Goal: Task Accomplishment & Management: Use online tool/utility

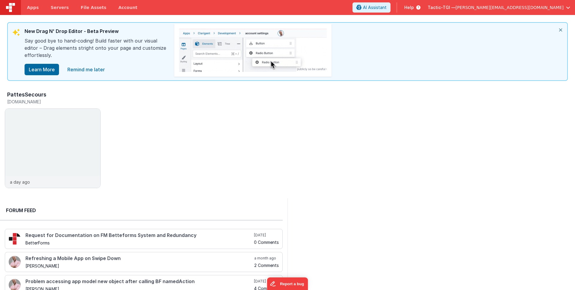
scroll to position [0, 0]
click at [110, 56] on div "Say good bye to hand-coding! Build faster with our visual editor – Drag element…" at bounding box center [97, 50] width 144 height 26
click at [98, 70] on link "Remind me later" at bounding box center [86, 69] width 45 height 12
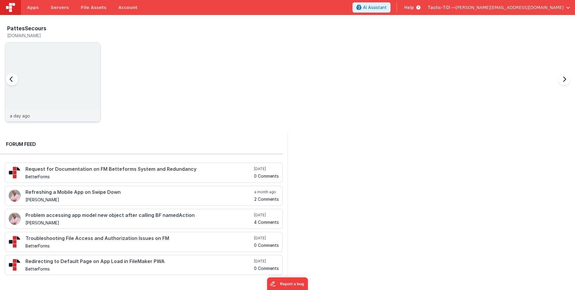
scroll to position [5, 0]
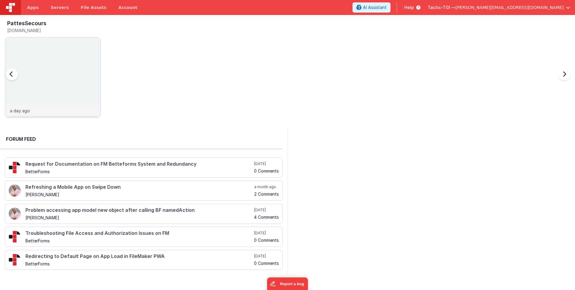
click at [49, 113] on div "a day ago" at bounding box center [52, 111] width 95 height 12
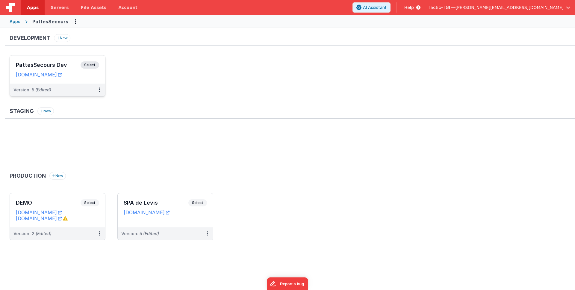
click at [72, 89] on div "Version: 5 (Edited)" at bounding box center [53, 90] width 80 height 6
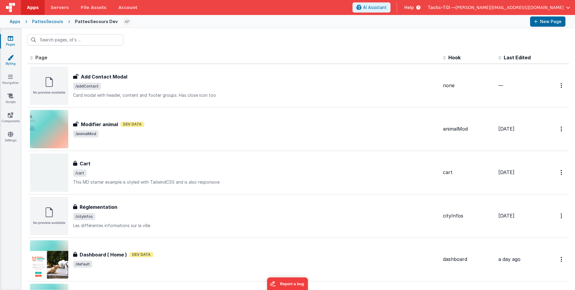
click at [13, 61] on link "Styling" at bounding box center [11, 61] width 22 height 12
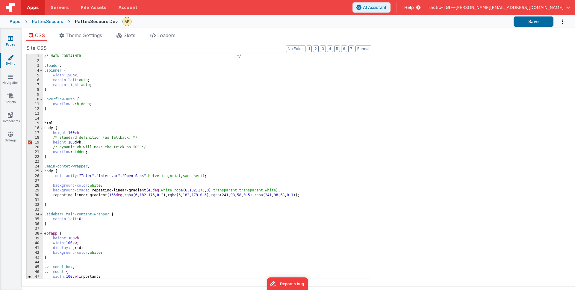
click at [10, 35] on icon at bounding box center [10, 38] width 5 height 6
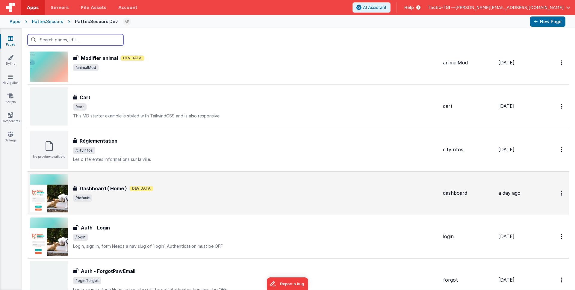
scroll to position [67, 0]
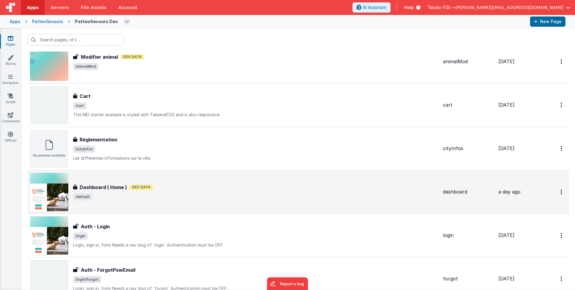
click at [176, 188] on div "Dashboard ( Home ) Dev Data" at bounding box center [255, 187] width 365 height 7
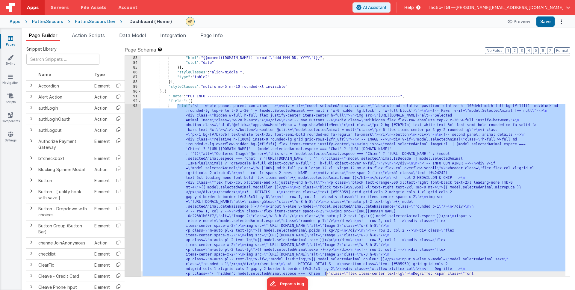
scroll to position [642, 0]
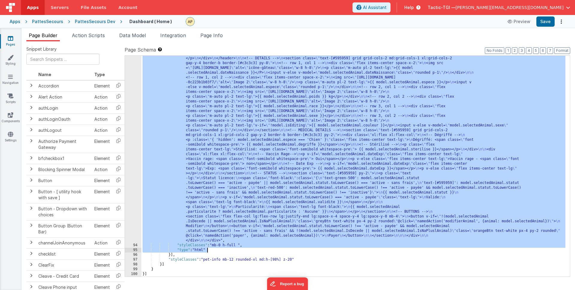
drag, startPoint x: 212, startPoint y: 136, endPoint x: 321, endPoint y: 250, distance: 157.5
click at [321, 250] on div ""html" : "<!-- whole pannel parent container --> \n <div v-if= \" model.selecte…" at bounding box center [353, 219] width 424 height 499
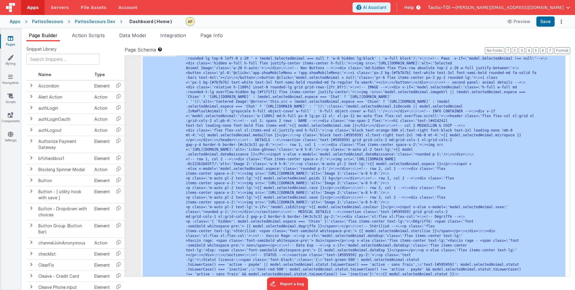
scroll to position [527, 0]
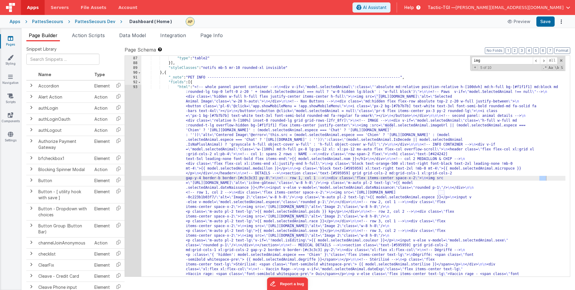
type input "img"
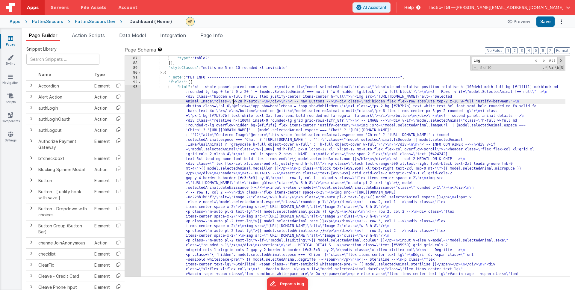
drag, startPoint x: 234, startPoint y: 99, endPoint x: 223, endPoint y: 98, distance: 10.9
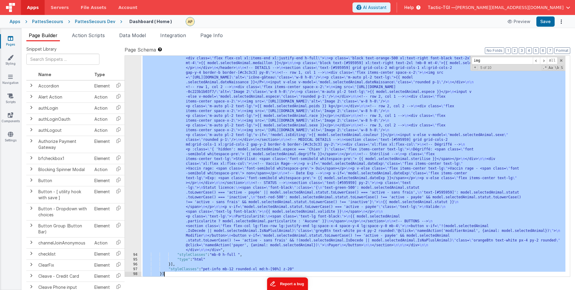
scroll to position [642, 0]
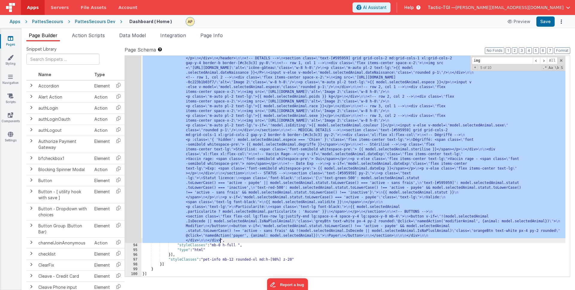
drag, startPoint x: 197, startPoint y: 87, endPoint x: 220, endPoint y: 239, distance: 153.4
click at [220, 239] on div ""html" : "<!-- whole pannel parent container --> \n <div v-if= \" model.selecte…" at bounding box center [353, 219] width 424 height 499
click at [251, 114] on div ""html" : "<!-- whole pannel parent container --> \n <div v-if= \" model.selecte…" at bounding box center [353, 219] width 424 height 499
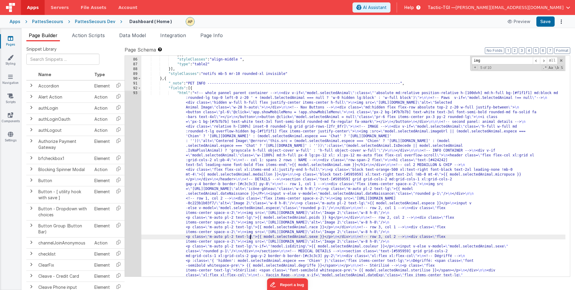
scroll to position [549, 0]
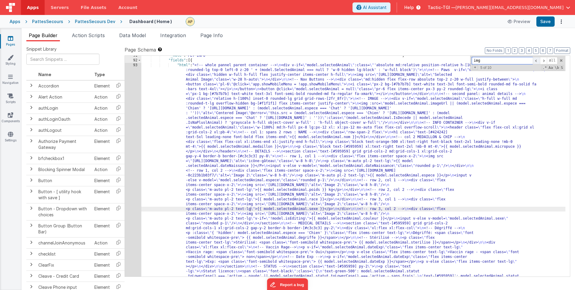
click at [536, 60] on span at bounding box center [536, 60] width 7 height 7
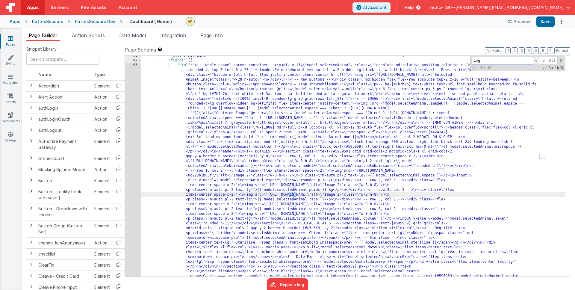
click at [536, 60] on span at bounding box center [536, 60] width 7 height 7
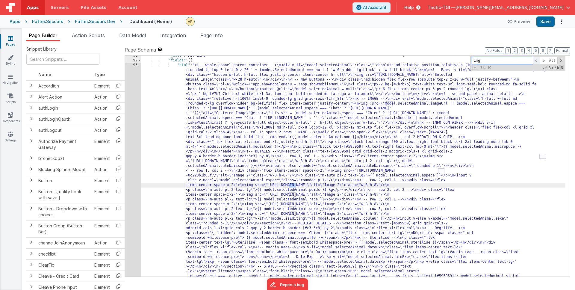
click at [536, 60] on span at bounding box center [536, 60] width 7 height 7
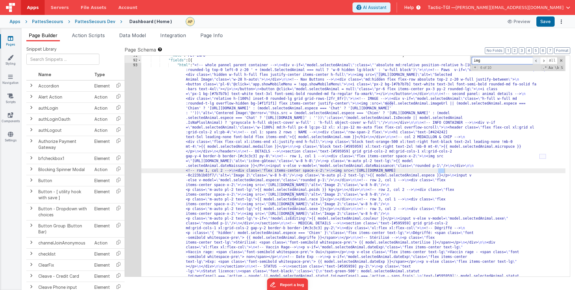
click at [533, 61] on span at bounding box center [536, 60] width 7 height 7
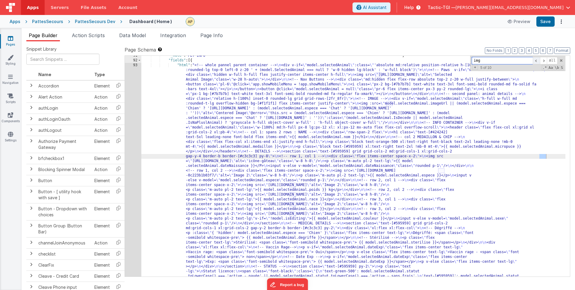
click at [534, 60] on span at bounding box center [536, 60] width 7 height 7
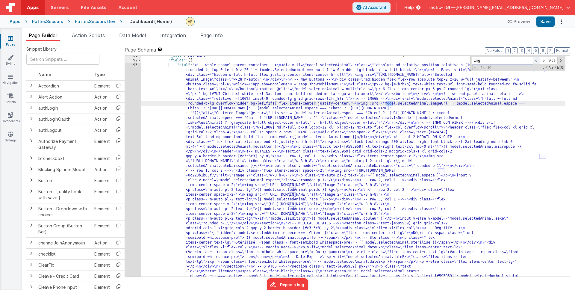
click at [534, 60] on span at bounding box center [536, 60] width 7 height 7
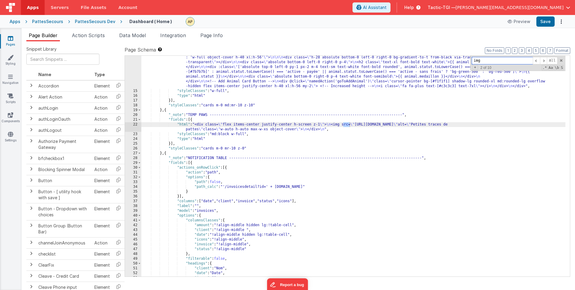
scroll to position [136, 0]
click at [545, 62] on span at bounding box center [543, 60] width 7 height 7
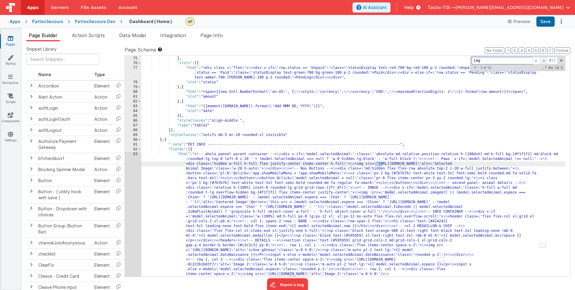
scroll to position [460, 0]
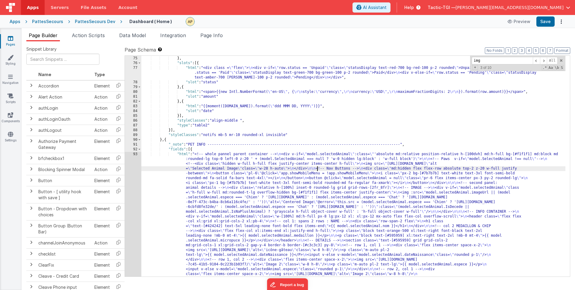
click at [547, 20] on button "Save" at bounding box center [546, 21] width 18 height 10
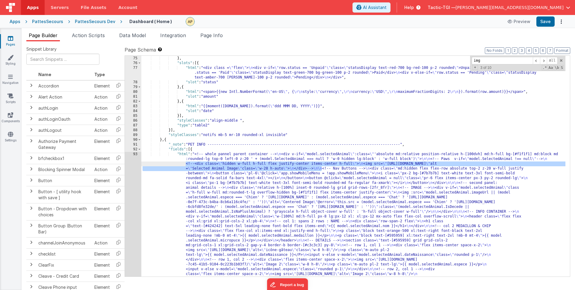
drag, startPoint x: 323, startPoint y: 169, endPoint x: 180, endPoint y: 163, distance: 142.4
drag, startPoint x: 323, startPoint y: 168, endPoint x: 161, endPoint y: 165, distance: 162.4
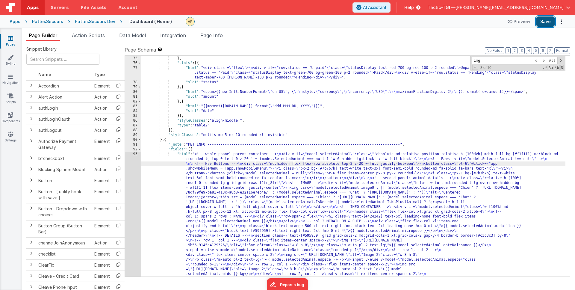
click at [543, 22] on button "Save" at bounding box center [546, 21] width 18 height 10
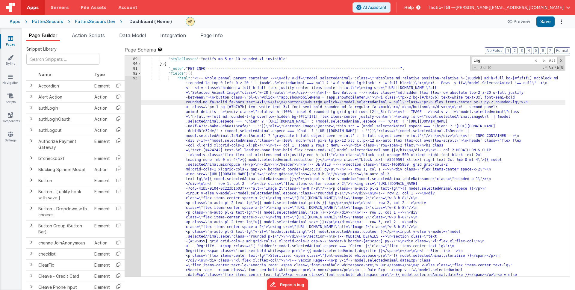
scroll to position [534, 0]
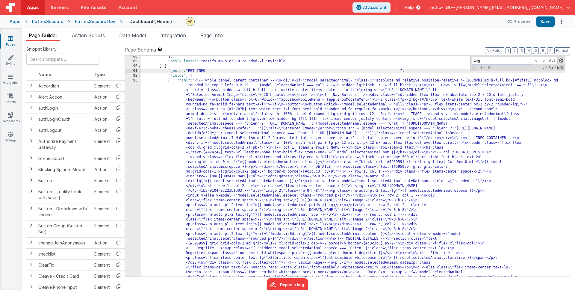
click at [561, 59] on span at bounding box center [561, 60] width 4 height 4
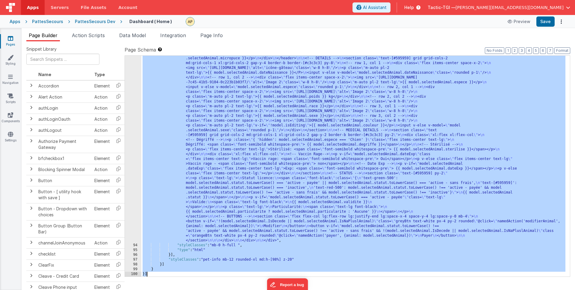
scroll to position [642, 0]
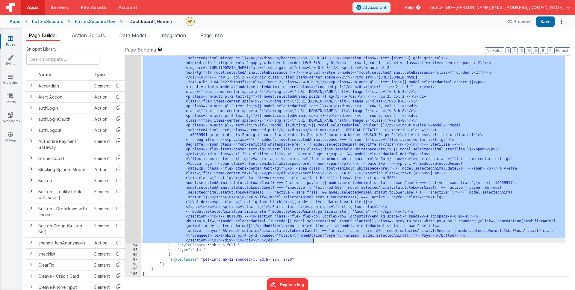
drag, startPoint x: 177, startPoint y: 80, endPoint x: 338, endPoint y: 242, distance: 228.2
click at [338, 242] on div ""html" : "<!-- whole pannel parent container --> \n <div v-if= \" model.selecte…" at bounding box center [353, 219] width 424 height 499
click at [436, 70] on div ""html" : "<!-- whole pannel parent container --> \n <div v-if= \" model.selecte…" at bounding box center [353, 219] width 424 height 499
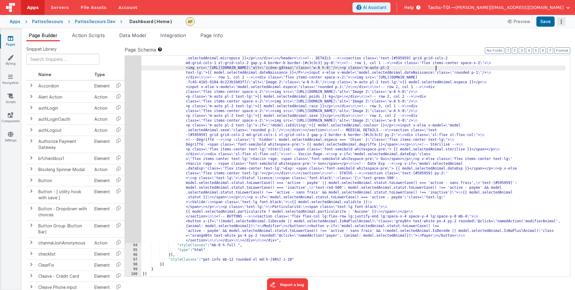
click at [565, 24] on button "Options" at bounding box center [561, 21] width 8 height 8
click at [564, 24] on button at bounding box center [287, 145] width 575 height 290
click at [561, 24] on button "Options" at bounding box center [561, 21] width 8 height 8
click at [329, 51] on button at bounding box center [287, 145] width 575 height 290
click at [123, 6] on link "Account" at bounding box center [127, 7] width 31 height 15
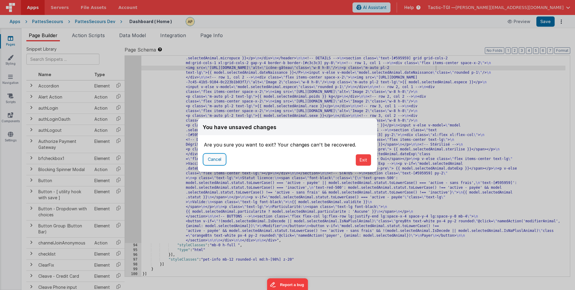
click at [216, 158] on button "Cancel" at bounding box center [214, 159] width 21 height 10
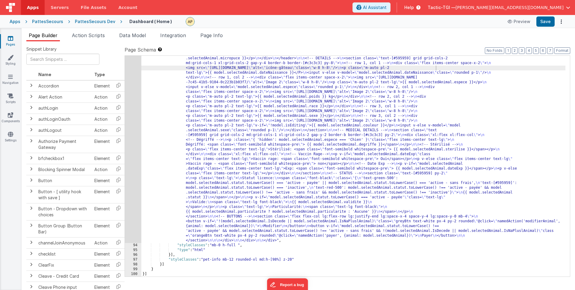
click at [562, 9] on span "[PERSON_NAME][EMAIL_ADDRESS][DOMAIN_NAME]" at bounding box center [510, 7] width 108 height 6
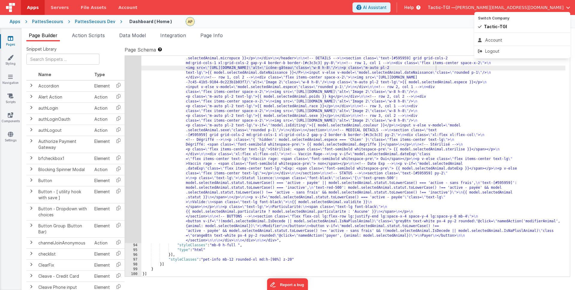
click at [436, 43] on button at bounding box center [287, 145] width 575 height 290
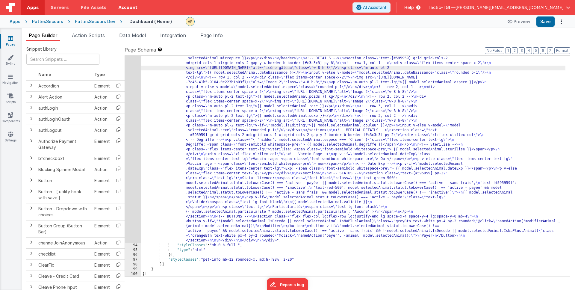
click at [119, 7] on link "Account" at bounding box center [127, 7] width 31 height 15
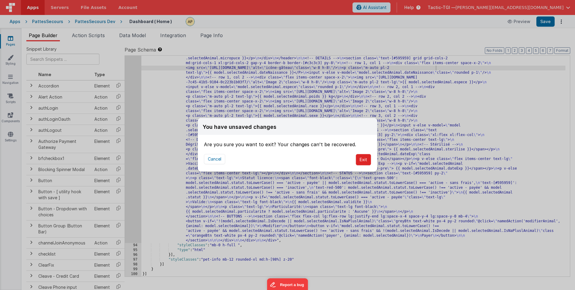
click at [366, 159] on button "Exit" at bounding box center [363, 159] width 15 height 11
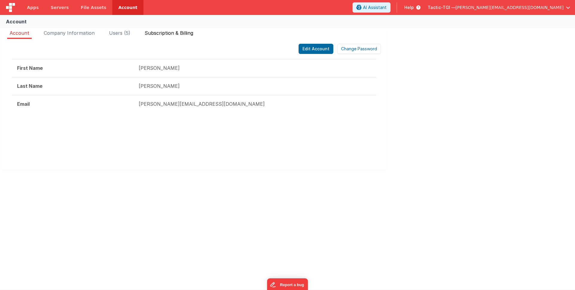
click at [168, 32] on span "Subscription & Billing" at bounding box center [169, 33] width 49 height 6
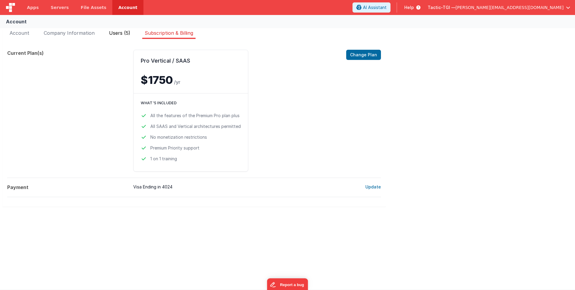
click at [114, 32] on span "Users (5)" at bounding box center [119, 33] width 21 height 6
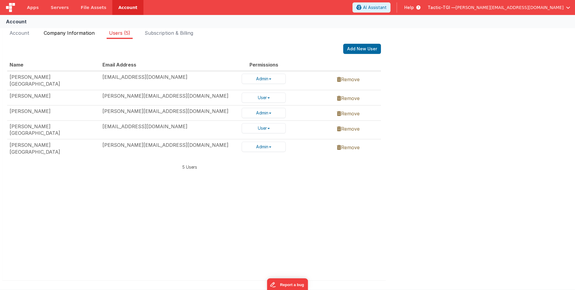
click at [90, 34] on span "Company Information" at bounding box center [69, 33] width 51 height 6
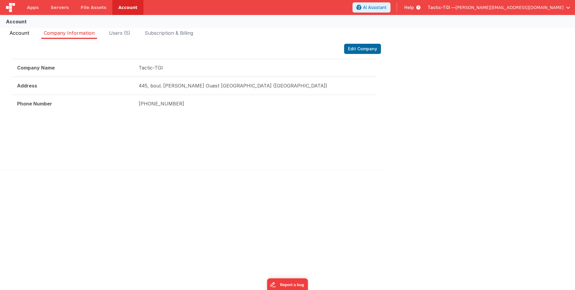
click at [27, 36] on li "Account" at bounding box center [19, 34] width 25 height 10
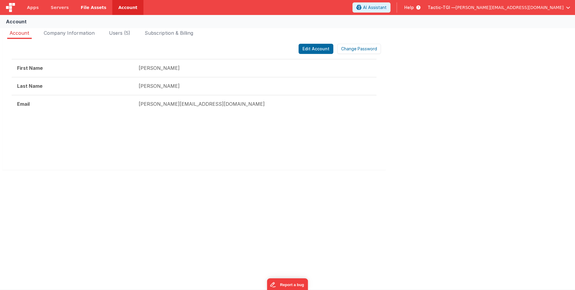
click at [96, 9] on span "File Assets" at bounding box center [94, 7] width 26 height 6
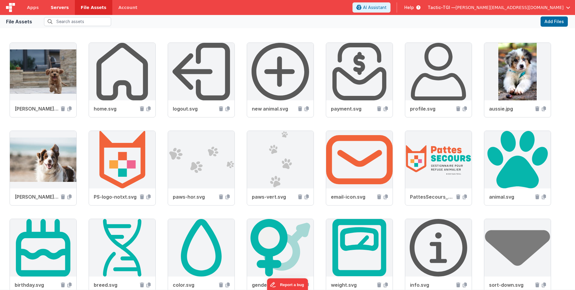
click at [65, 9] on link "Servers" at bounding box center [60, 7] width 30 height 15
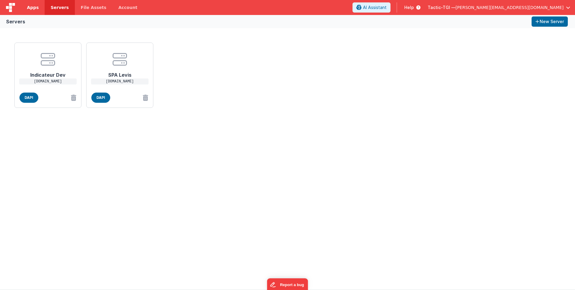
click at [38, 9] on link "Apps" at bounding box center [33, 7] width 24 height 15
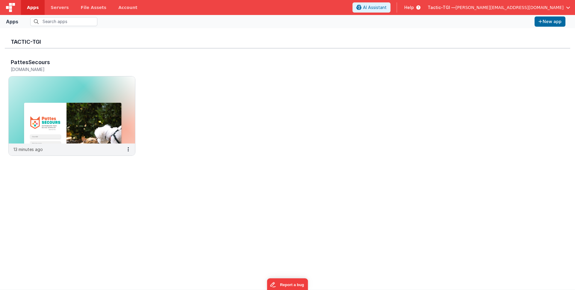
click at [16, 10] on div at bounding box center [10, 7] width 21 height 15
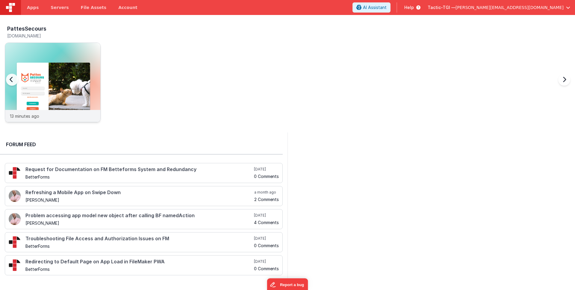
click at [65, 104] on img at bounding box center [52, 90] width 95 height 95
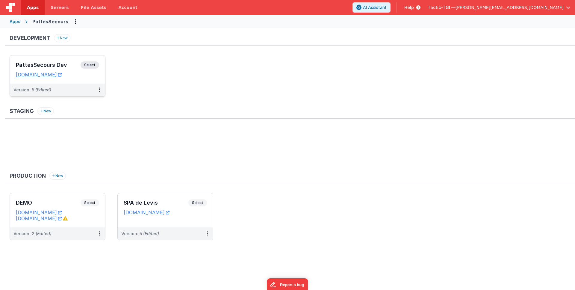
click at [55, 87] on div "Version: 5 (Edited)" at bounding box center [53, 90] width 80 height 6
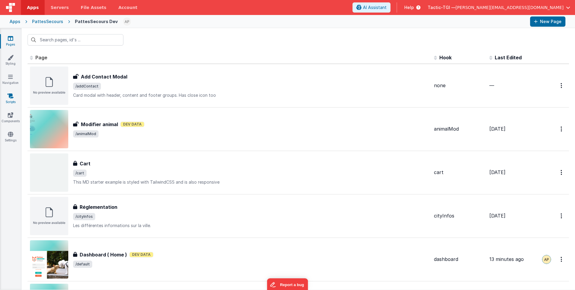
click at [14, 95] on link "Scripts" at bounding box center [11, 99] width 22 height 12
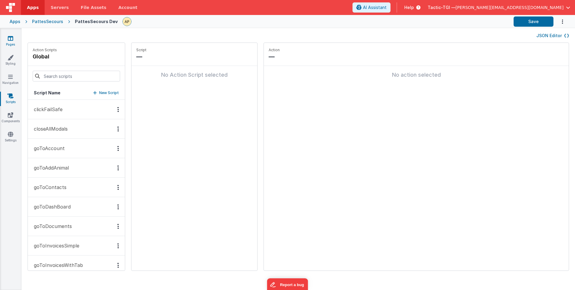
click at [10, 45] on link "Pages" at bounding box center [11, 41] width 22 height 12
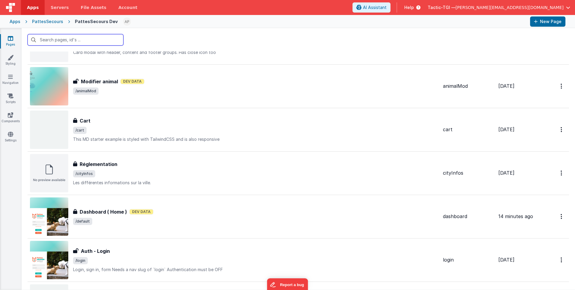
scroll to position [40, 0]
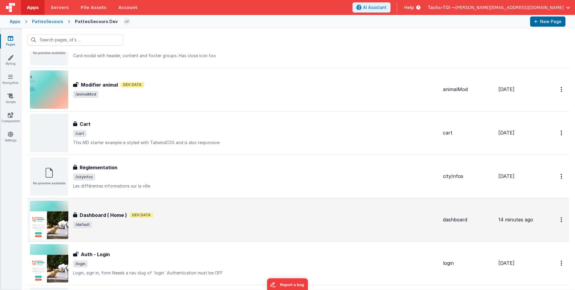
click at [202, 215] on div "Dashboard ( Home ) Dev Data" at bounding box center [255, 215] width 365 height 7
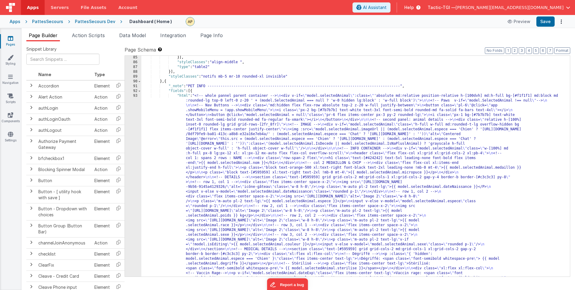
scroll to position [525, 0]
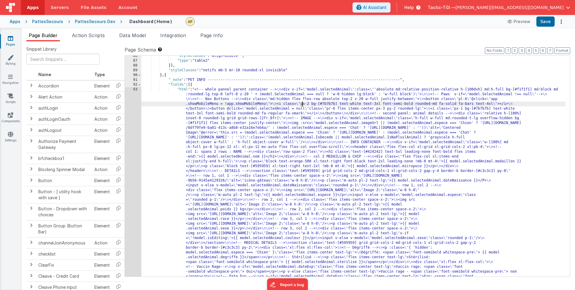
drag, startPoint x: 303, startPoint y: 103, endPoint x: 305, endPoint y: 110, distance: 7.0
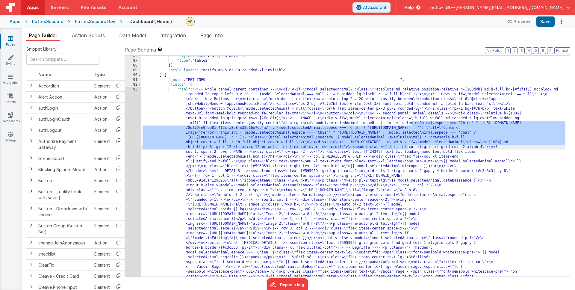
drag, startPoint x: 412, startPoint y: 124, endPoint x: 407, endPoint y: 147, distance: 23.5
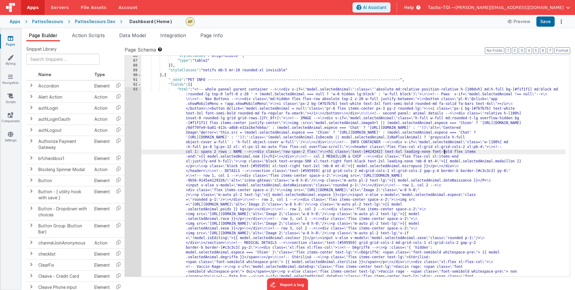
drag, startPoint x: 415, startPoint y: 163, endPoint x: 436, endPoint y: 163, distance: 20.7
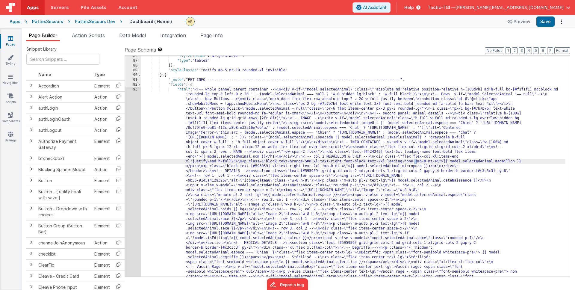
click at [548, 21] on button "Save" at bounding box center [546, 21] width 18 height 10
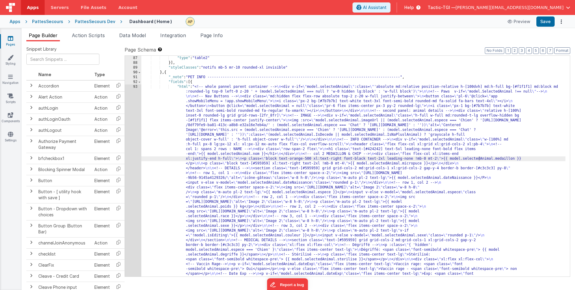
click at [546, 23] on button "Save" at bounding box center [546, 21] width 18 height 10
click at [159, 50] on icon at bounding box center [160, 49] width 5 height 4
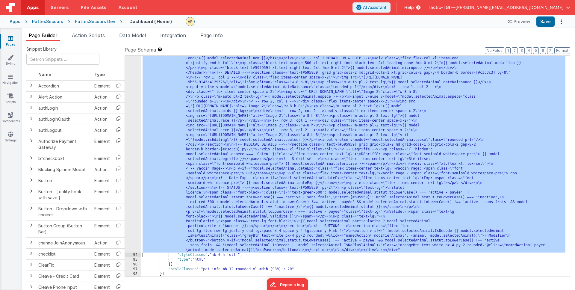
scroll to position [632, 0]
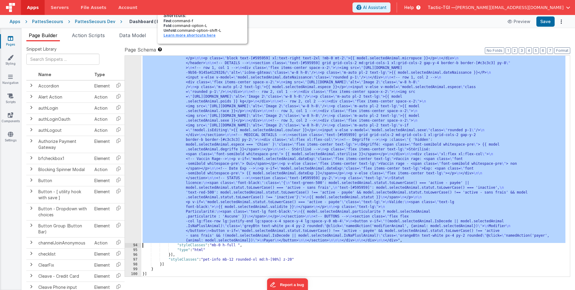
click at [160, 44] on div "Shortcuts: Find: command-f Fold: command-option-L Unfold: command-option-shift-…" at bounding box center [203, 25] width 90 height 37
click at [183, 35] on link "Learn more shortcuts here" at bounding box center [190, 35] width 52 height 4
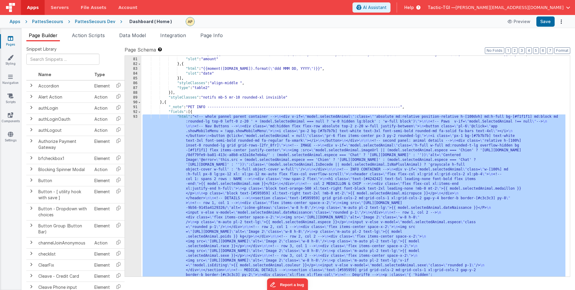
scroll to position [499, 0]
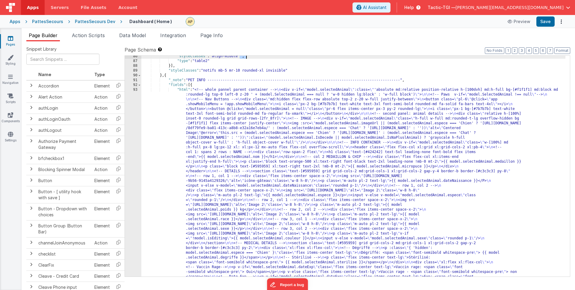
scroll to position [538, 0]
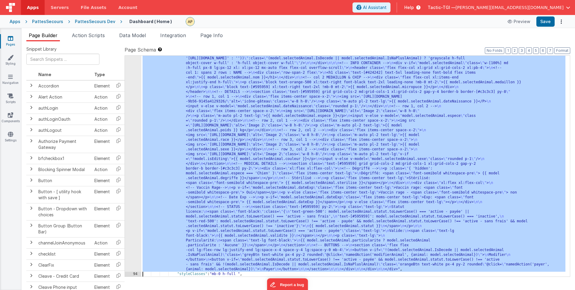
scroll to position [604, 0]
click at [380, 187] on div ""html" : "<!-- whole pannel parent container --> \n <div v-if= \" model.selecte…" at bounding box center [353, 252] width 424 height 489
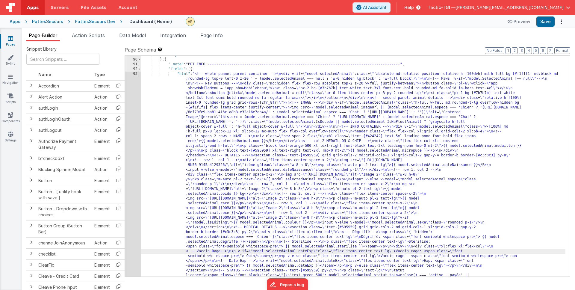
scroll to position [541, 0]
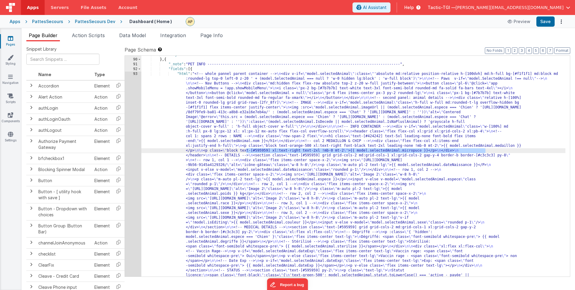
drag, startPoint x: 247, startPoint y: 151, endPoint x: 485, endPoint y: 150, distance: 238.5
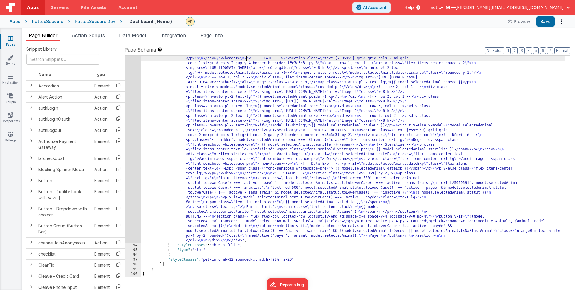
scroll to position [632, 0]
click at [364, 206] on div ""html" : "<!-- whole pannel parent container --> \n <div v-if= \" model.selecte…" at bounding box center [353, 223] width 424 height 489
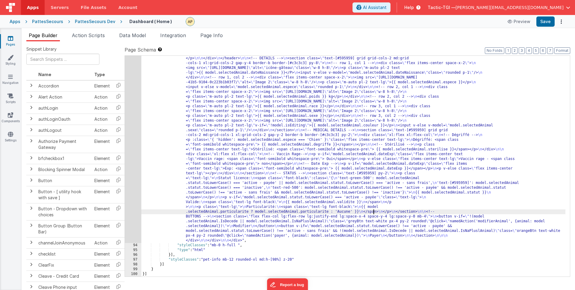
click at [374, 212] on div ""html" : "<!-- whole pannel parent container --> \n <div v-if= \" model.selecte…" at bounding box center [353, 223] width 424 height 489
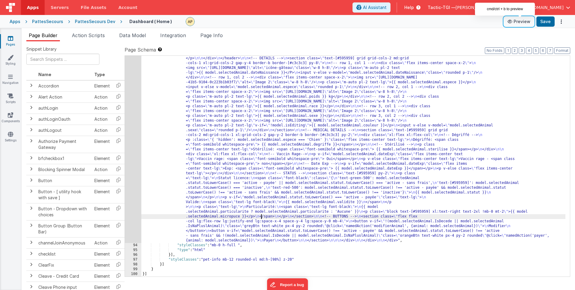
click at [525, 23] on button "Preview" at bounding box center [519, 22] width 30 height 10
click at [547, 22] on button "Save" at bounding box center [546, 21] width 18 height 10
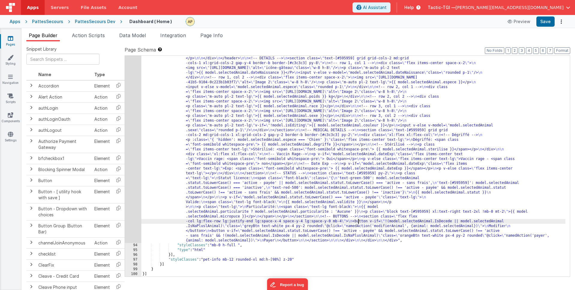
click at [358, 221] on div ""html" : "<!-- whole pannel parent container --> \n <div v-if= \" model.selecte…" at bounding box center [353, 223] width 424 height 489
click at [339, 203] on div ""html" : "<!-- whole pannel parent container --> \n <div v-if= \" model.selecte…" at bounding box center [353, 223] width 424 height 489
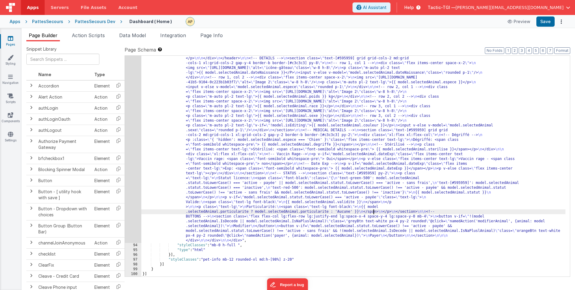
click at [325, 210] on div ""html" : "<!-- whole pannel parent container --> \n <div v-if= \" model.selecte…" at bounding box center [353, 223] width 424 height 489
click at [325, 207] on div ""html" : "<!-- whole pannel parent container --> \n <div v-if= \" model.selecte…" at bounding box center [353, 223] width 424 height 489
click at [372, 211] on div ""html" : "<!-- whole pannel parent container --> \n <div v-if= \" model.selecte…" at bounding box center [353, 223] width 424 height 489
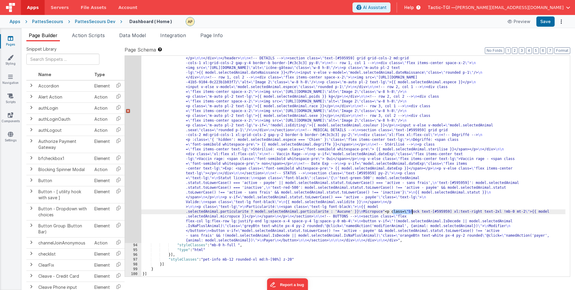
drag, startPoint x: 393, startPoint y: 212, endPoint x: 412, endPoint y: 211, distance: 18.6
click at [412, 211] on div ""html" : "<!-- whole pannel parent container --> \n <div v-if= \" model.selecte…" at bounding box center [353, 223] width 424 height 489
click at [398, 215] on div ""html" : "<!-- whole pannel parent container --> \n <div v-if= \" model.selecte…" at bounding box center [353, 223] width 424 height 489
drag, startPoint x: 394, startPoint y: 213, endPoint x: 541, endPoint y: 211, distance: 146.8
click at [541, 211] on div ""html" : "<!-- whole pannel parent container --> \n <div v-if= \" model.selecte…" at bounding box center [353, 223] width 424 height 489
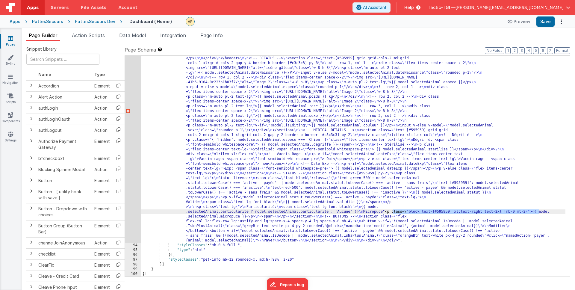
click at [478, 227] on div ""html" : "<!-- whole pannel parent container --> \n <div v-if= \" model.selecte…" at bounding box center [353, 223] width 424 height 489
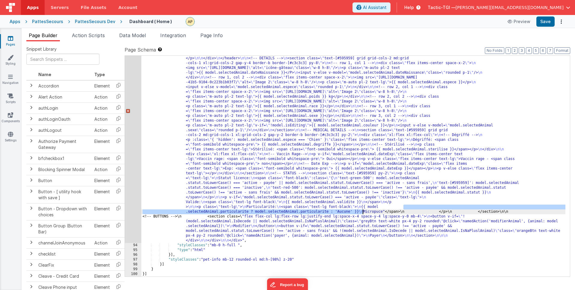
drag, startPoint x: 398, startPoint y: 208, endPoint x: 362, endPoint y: 210, distance: 35.7
click at [362, 210] on div ""html" : "<!-- whole pannel parent container --> \n <div v-if= \" model.selecte…" at bounding box center [353, 223] width 424 height 489
drag, startPoint x: 400, startPoint y: 202, endPoint x: 400, endPoint y: 206, distance: 3.9
click at [400, 202] on div ""html" : "<!-- whole pannel parent container --> \n <div v-if= \" model.selecte…" at bounding box center [353, 223] width 424 height 489
drag, startPoint x: 324, startPoint y: 207, endPoint x: 363, endPoint y: 211, distance: 39.5
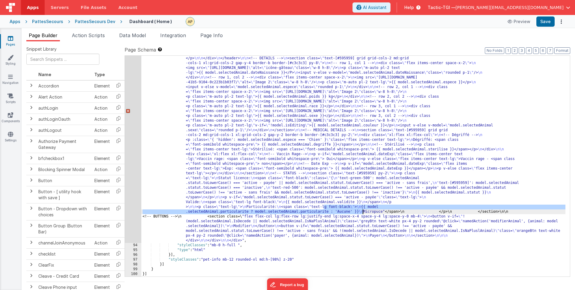
click at [363, 211] on div ""html" : "<!-- whole pannel parent container --> \n <div v-if= \" model.selecte…" at bounding box center [353, 223] width 424 height 489
click at [371, 212] on div ""html" : "<!-- whole pannel parent container --> \n <div v-if= \" model.selecte…" at bounding box center [353, 223] width 424 height 489
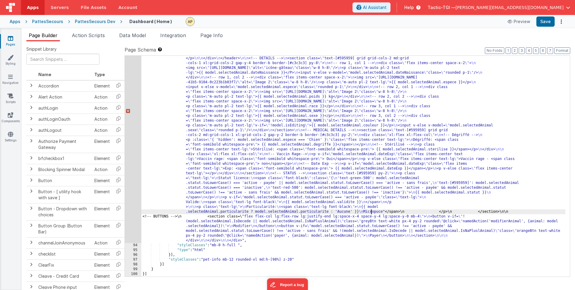
paste textarea
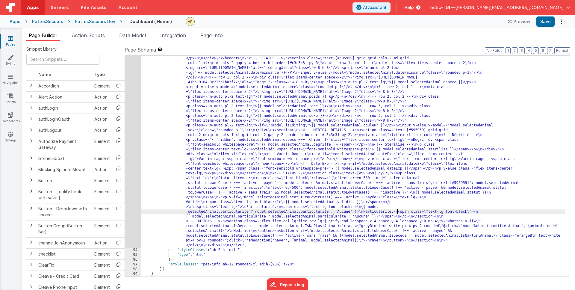
click at [398, 212] on div ""html" : "<!-- whole pannel parent container --> \n <div v-if= \" model.selecte…" at bounding box center [353, 226] width 424 height 494
drag, startPoint x: 399, startPoint y: 212, endPoint x: 390, endPoint y: 224, distance: 14.6
click at [371, 212] on div ""html" : "<!-- whole pannel parent container --> \n <div v-if= \" model.selecte…" at bounding box center [353, 226] width 424 height 494
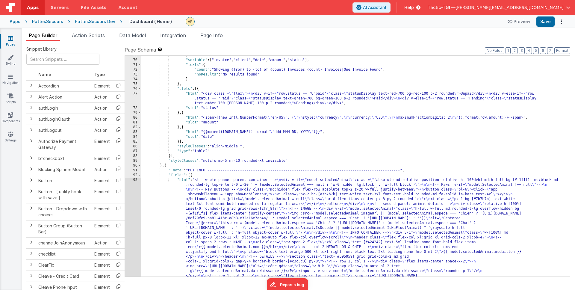
scroll to position [534, 0]
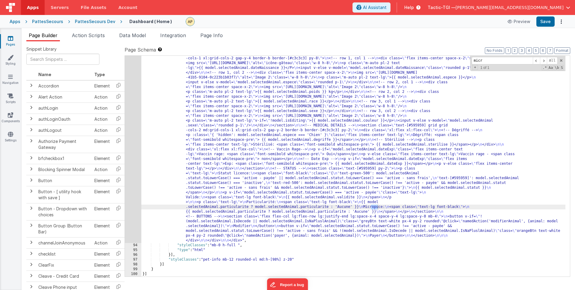
scroll to position [637, 0]
type input "micro"
click at [399, 206] on div ""html" : "<!-- whole pannel parent container --> \n <div v-if= \" model.selecte…" at bounding box center [353, 222] width 424 height 494
click at [242, 209] on div ""html" : "<!-- whole pannel parent container --> \n <div v-if= \" model.selecte…" at bounding box center [353, 222] width 424 height 494
drag, startPoint x: 276, startPoint y: 212, endPoint x: 249, endPoint y: 213, distance: 27.0
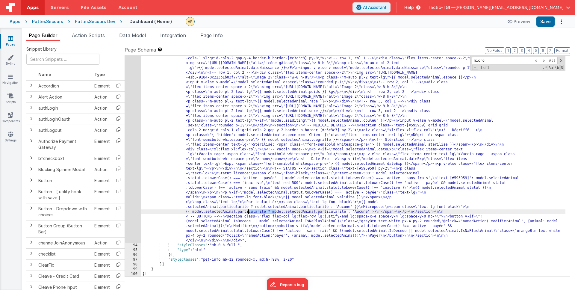
click at [249, 213] on div ""html" : "<!-- whole pannel parent container --> \n <div v-if= \" model.selecte…" at bounding box center [353, 222] width 424 height 494
drag, startPoint x: 347, startPoint y: 212, endPoint x: 274, endPoint y: 212, distance: 72.5
click at [274, 212] on div ""html" : "<!-- whole pannel parent container --> \n <div v-if= \" model.selecte…" at bounding box center [353, 222] width 424 height 494
click at [538, 21] on button "Save" at bounding box center [546, 21] width 18 height 10
drag, startPoint x: 477, startPoint y: 212, endPoint x: 411, endPoint y: 214, distance: 66.3
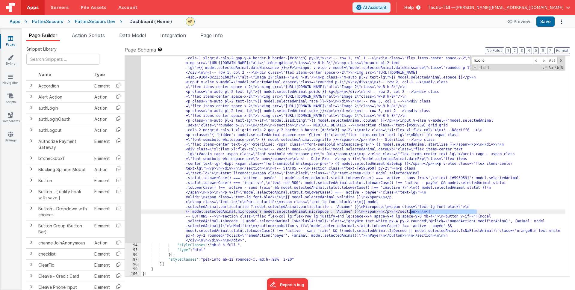
click at [411, 214] on div ""html" : "<!-- whole pannel parent container --> \n <div v-if= \" model.selecte…" at bounding box center [353, 222] width 424 height 494
click at [367, 206] on div ""html" : "<!-- whole pannel parent container --> \n <div v-if= \" model.selecte…" at bounding box center [353, 222] width 424 height 494
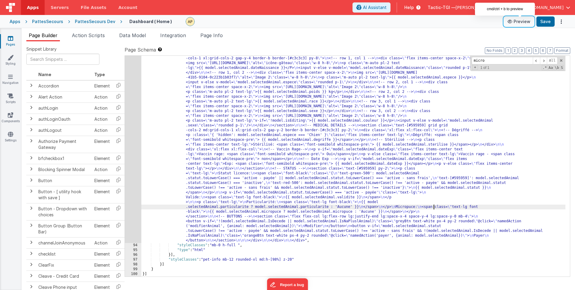
click at [524, 22] on button "Preview" at bounding box center [519, 22] width 30 height 10
click at [546, 21] on button "Save" at bounding box center [546, 21] width 18 height 10
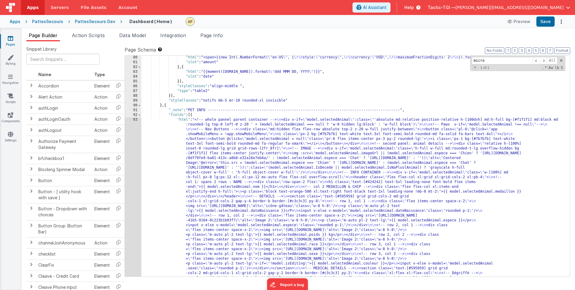
scroll to position [494, 0]
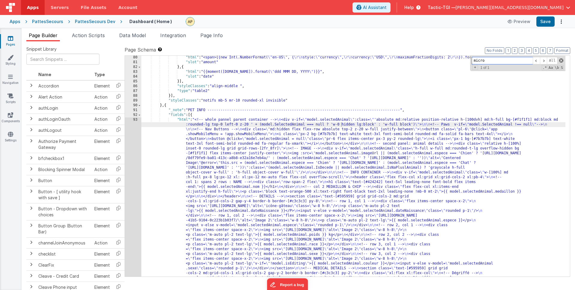
click at [560, 61] on span at bounding box center [561, 60] width 4 height 4
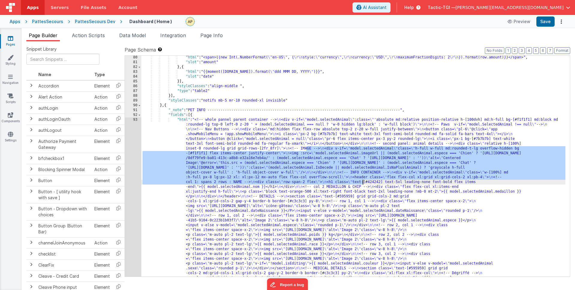
drag, startPoint x: 307, startPoint y: 148, endPoint x: 363, endPoint y: 182, distance: 65.7
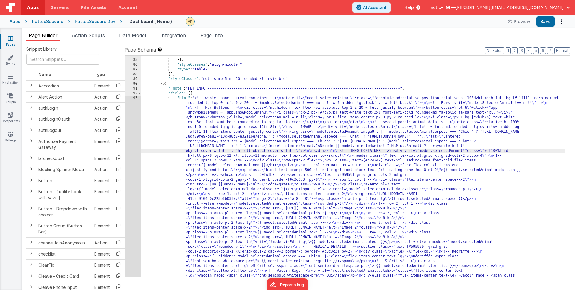
scroll to position [515, 0]
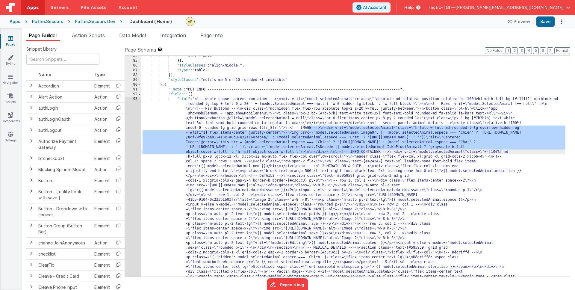
drag, startPoint x: 308, startPoint y: 128, endPoint x: 364, endPoint y: 153, distance: 61.8
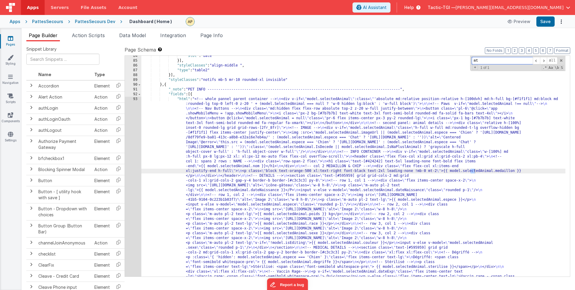
type input "m"
type input "^"
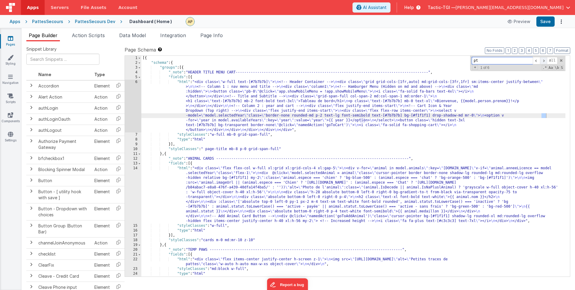
type input "pt"
click at [544, 61] on span at bounding box center [543, 60] width 7 height 7
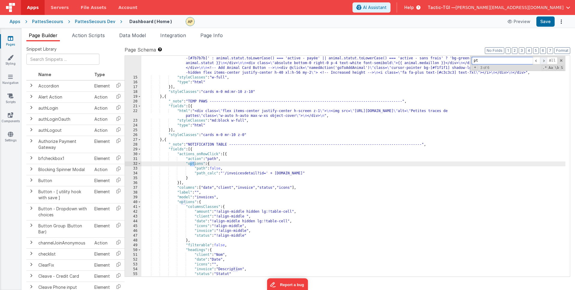
click at [544, 61] on span at bounding box center [543, 60] width 7 height 7
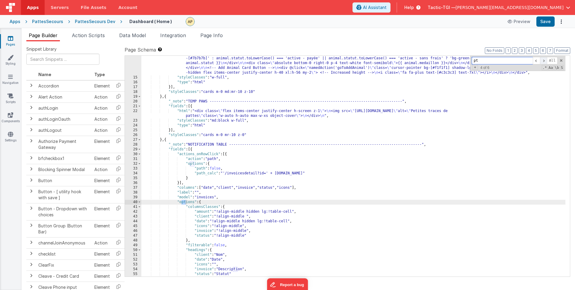
click at [544, 61] on span at bounding box center [543, 60] width 7 height 7
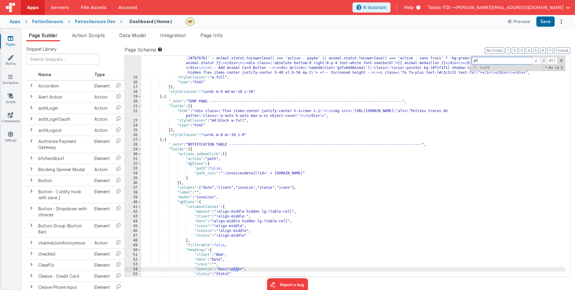
click at [544, 61] on span at bounding box center [543, 60] width 7 height 7
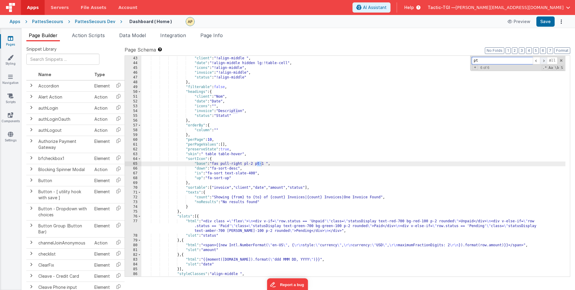
scroll to position [307, 0]
click at [544, 61] on span at bounding box center [543, 60] width 7 height 7
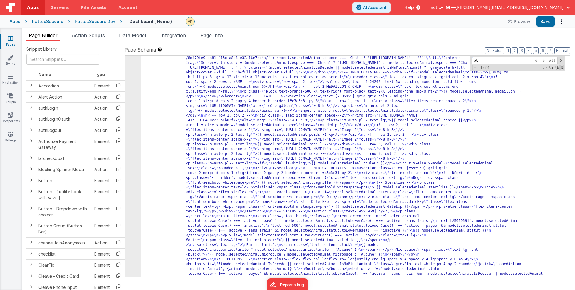
scroll to position [637, 0]
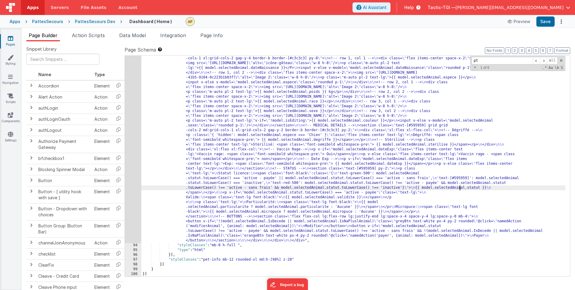
click at [459, 188] on div ""html" : "<!-- whole pannel parent container --> \n <div v-if= \" model.selecte…" at bounding box center [353, 222] width 424 height 494
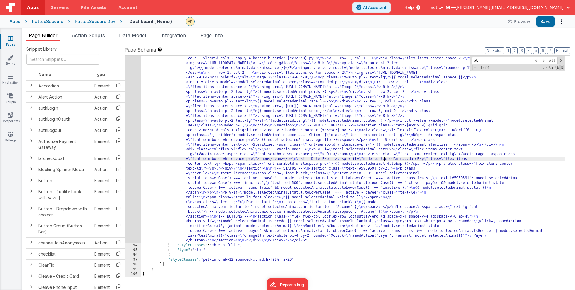
click at [384, 161] on div ""html" : "<!-- whole pannel parent container --> \n <div v-if= \" model.selecte…" at bounding box center [353, 222] width 424 height 494
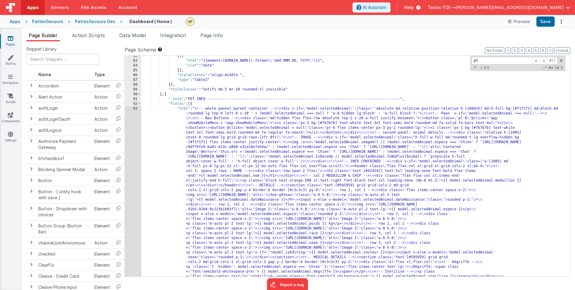
scroll to position [506, 0]
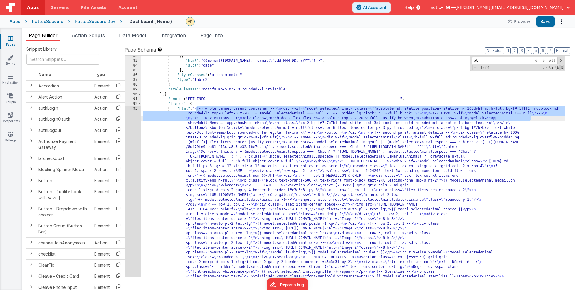
drag, startPoint x: 197, startPoint y: 109, endPoint x: 552, endPoint y: 119, distance: 356.1
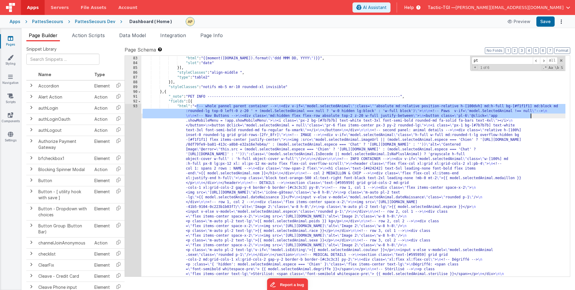
scroll to position [511, 0]
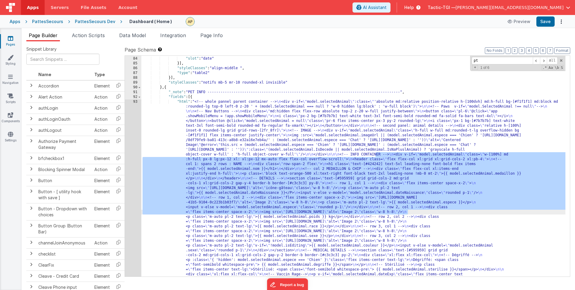
drag, startPoint x: 376, startPoint y: 154, endPoint x: 407, endPoint y: 212, distance: 66.0
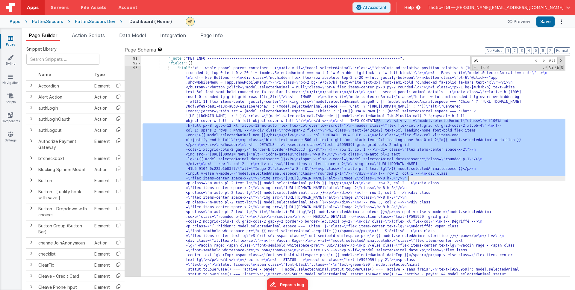
scroll to position [552, 0]
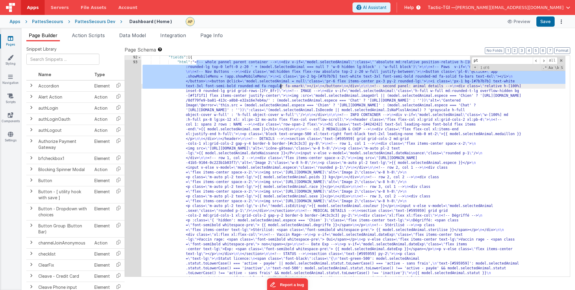
drag, startPoint x: 197, startPoint y: 63, endPoint x: 573, endPoint y: 55, distance: 376.4
click at [561, 61] on span at bounding box center [561, 60] width 4 height 4
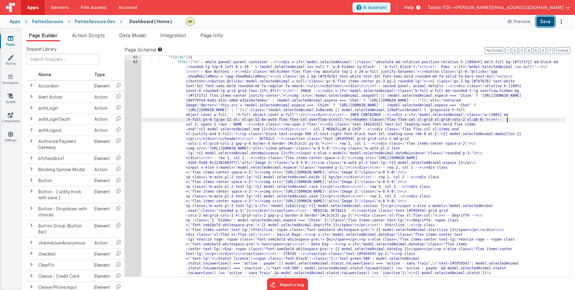
click at [555, 22] on button "Save" at bounding box center [546, 21] width 18 height 10
click at [548, 21] on button "Save" at bounding box center [546, 21] width 18 height 10
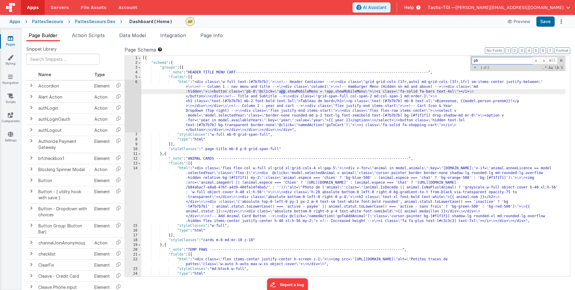
scroll to position [0, 0]
click at [544, 61] on span at bounding box center [543, 60] width 7 height 7
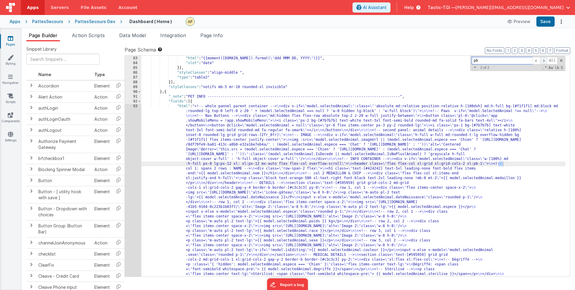
scroll to position [508, 0]
click at [544, 61] on span at bounding box center [543, 60] width 7 height 7
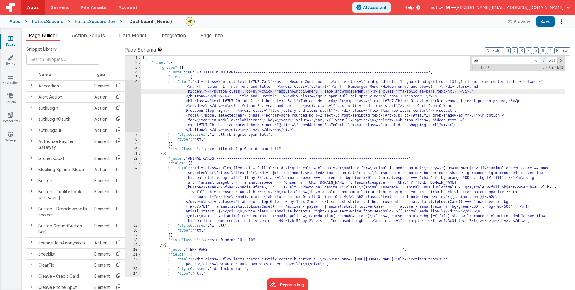
click at [544, 61] on span at bounding box center [543, 60] width 7 height 7
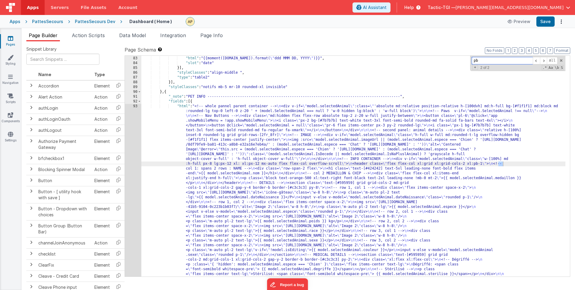
type input "p"
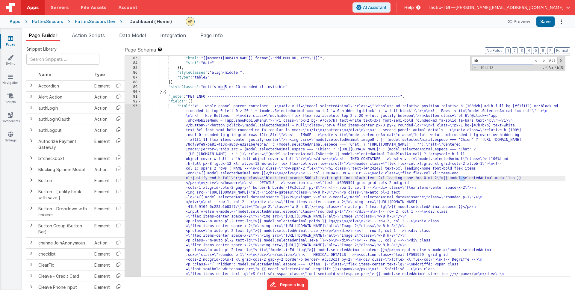
type input "mb"
click at [547, 21] on button "Save" at bounding box center [546, 21] width 18 height 10
click at [544, 60] on span at bounding box center [543, 60] width 7 height 7
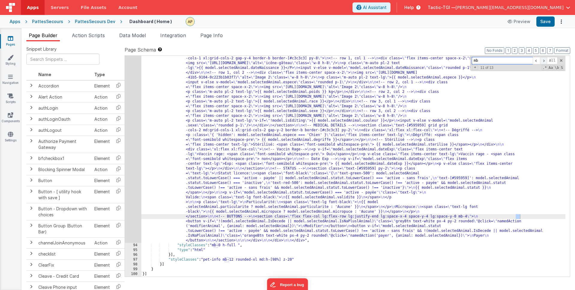
scroll to position [637, 0]
click at [523, 217] on div ""html" : "<!-- whole pannel parent container --> \n <div v-if= \" model.selecte…" at bounding box center [353, 222] width 424 height 494
click at [544, 23] on button "Save" at bounding box center [546, 21] width 18 height 10
